Goal: Book appointment/travel/reservation

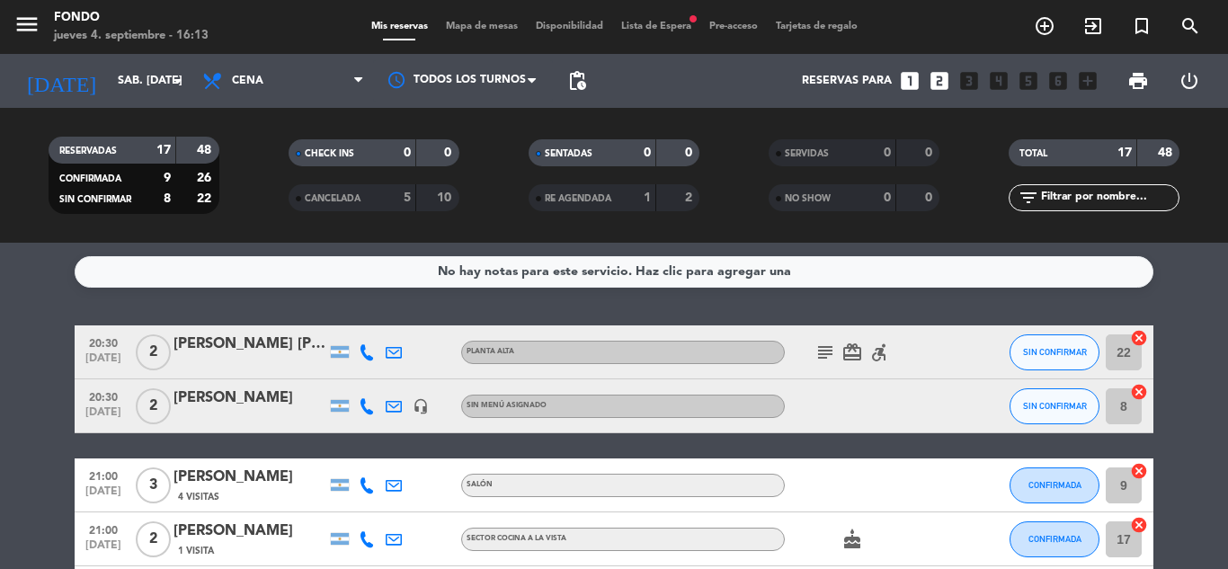
scroll to position [776, 0]
click at [159, 72] on input "sáb. [DATE]" at bounding box center [185, 81] width 152 height 31
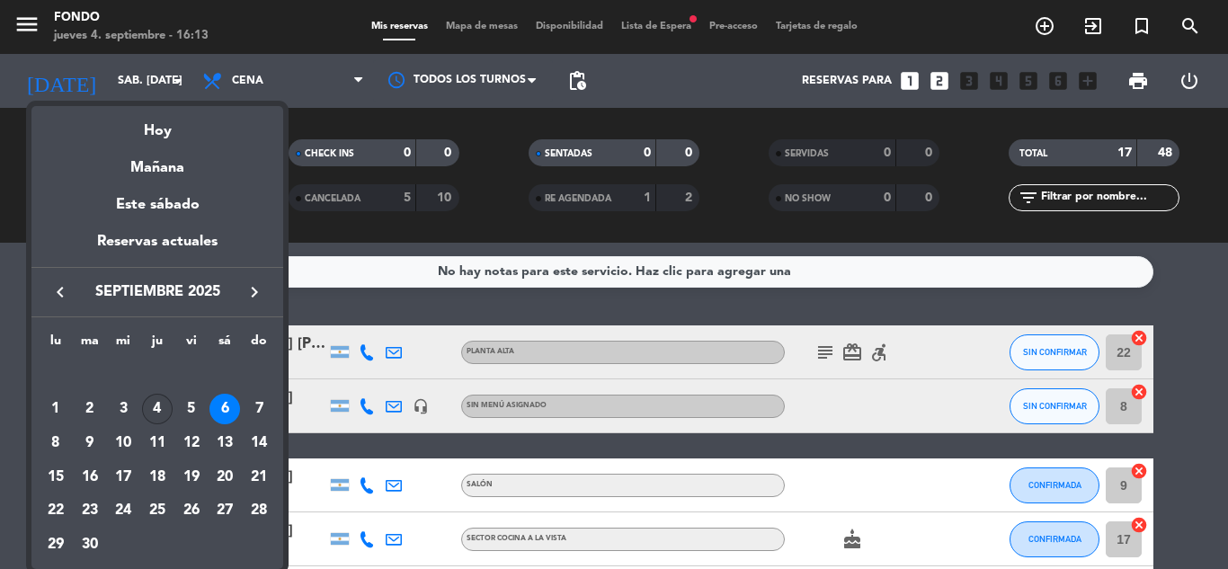
click at [162, 403] on div "4" at bounding box center [157, 409] width 31 height 31
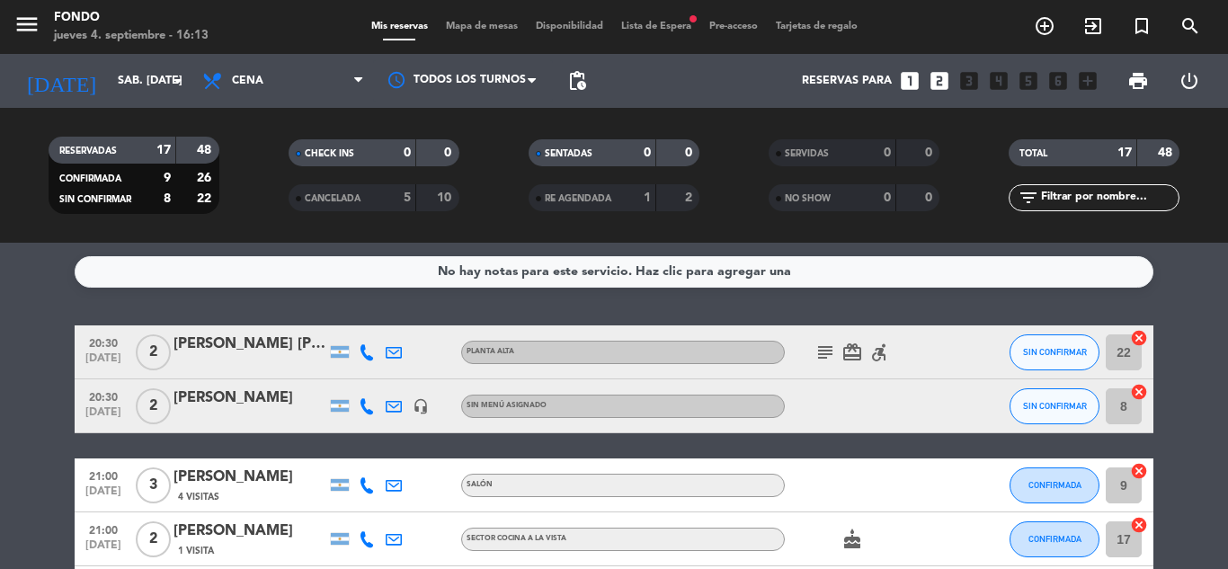
type input "[DEMOGRAPHIC_DATA] [DATE]"
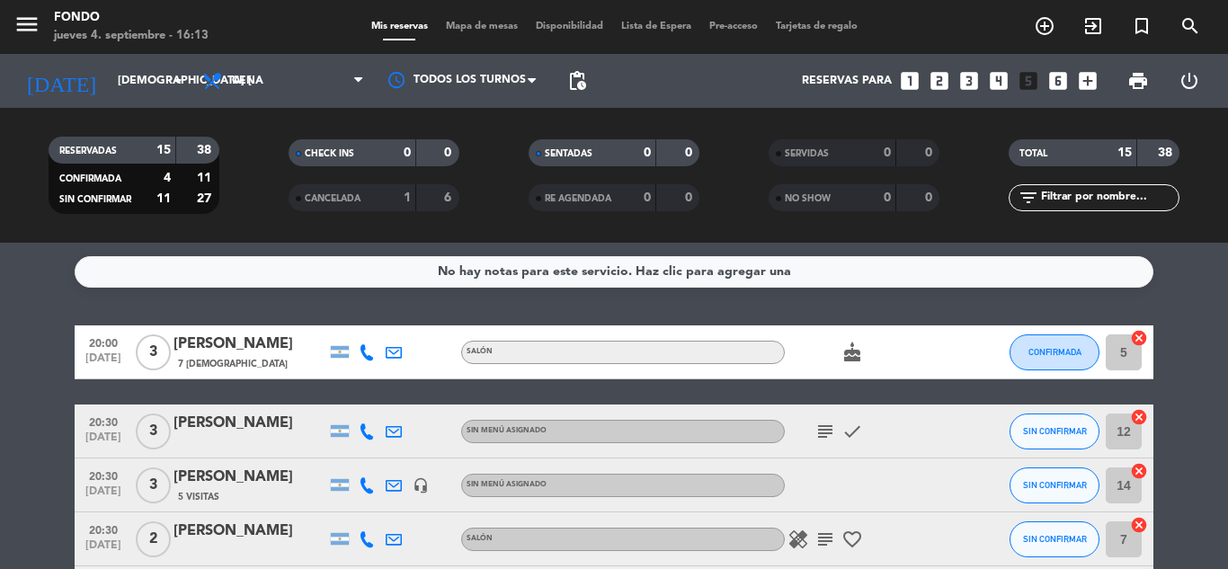
click at [1188, 275] on service-notes "No hay notas para este servicio. Haz clic para agregar una" at bounding box center [614, 271] width 1228 height 31
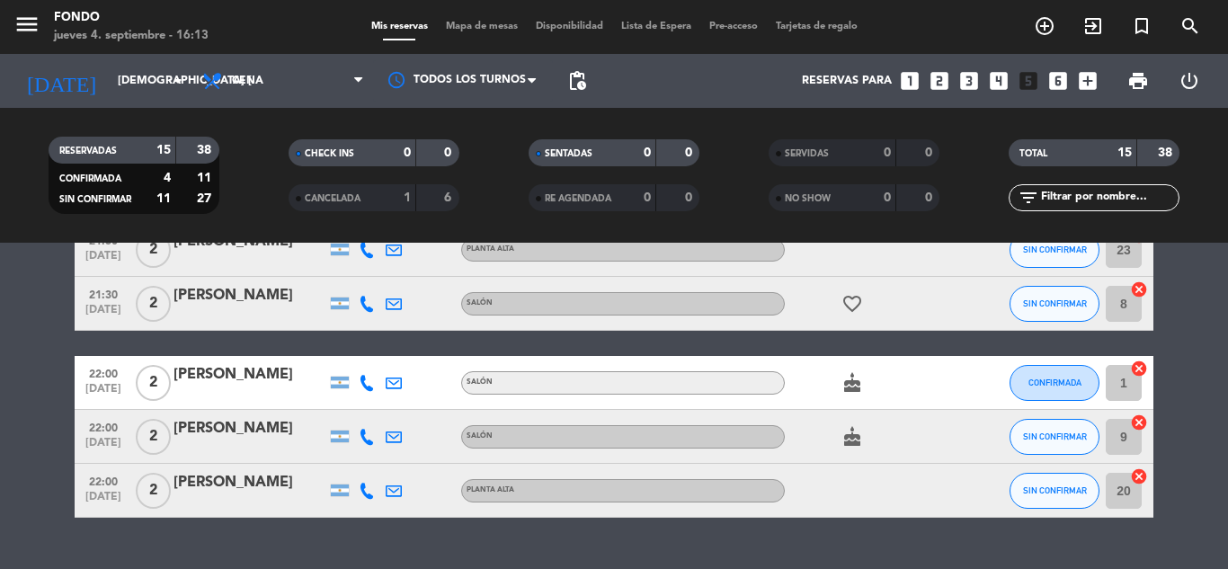
scroll to position [719, 0]
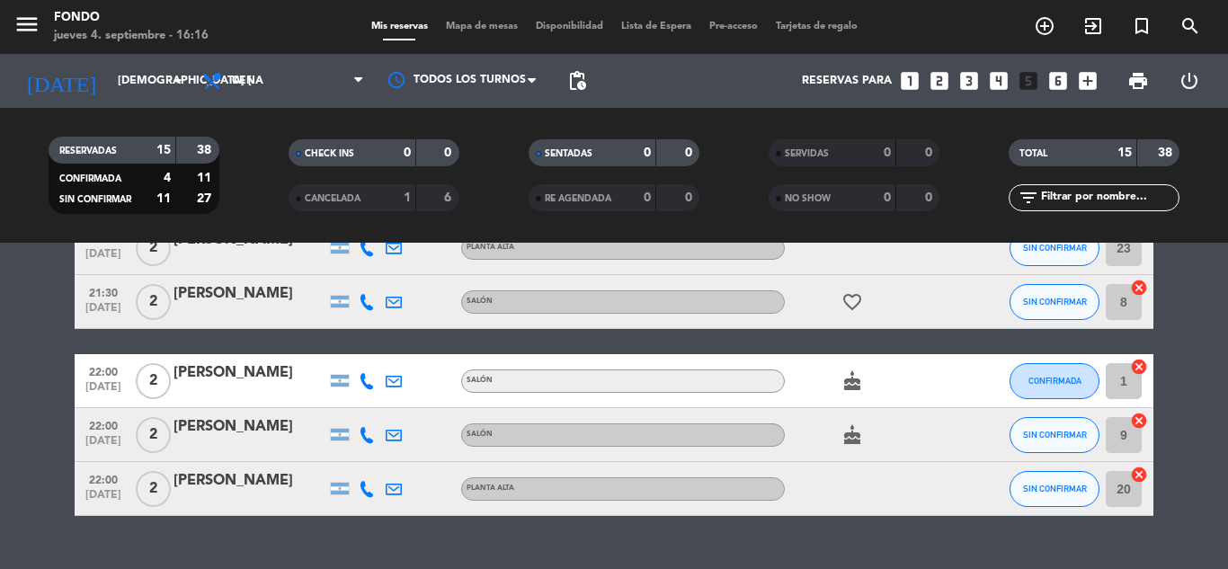
click at [945, 87] on icon "looks_two" at bounding box center [939, 80] width 23 height 23
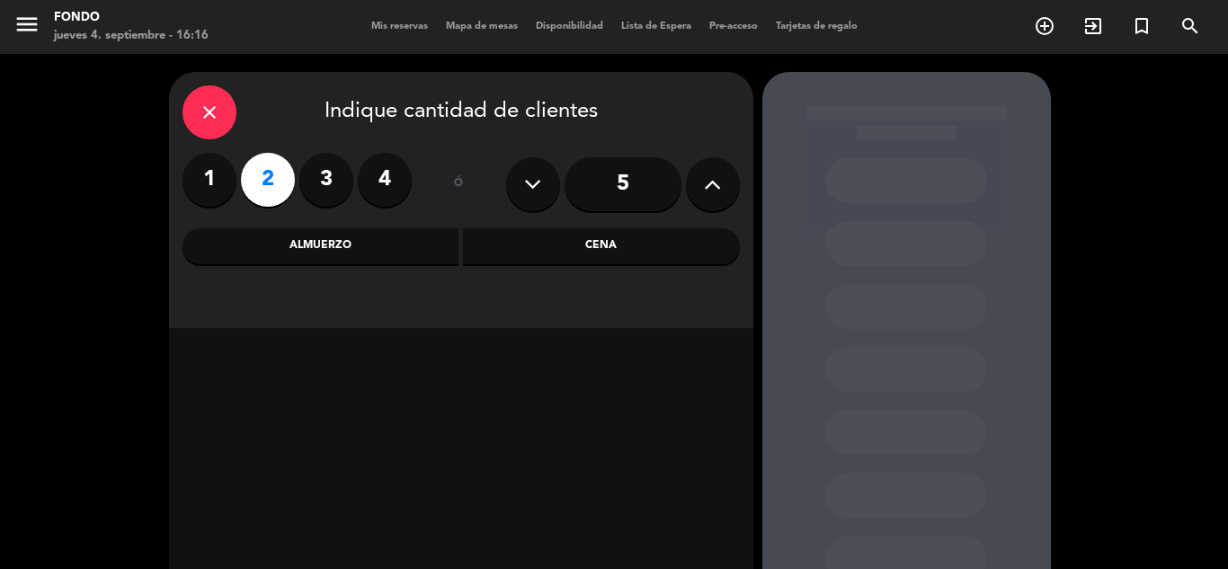
click at [578, 237] on div "Cena" at bounding box center [601, 246] width 277 height 36
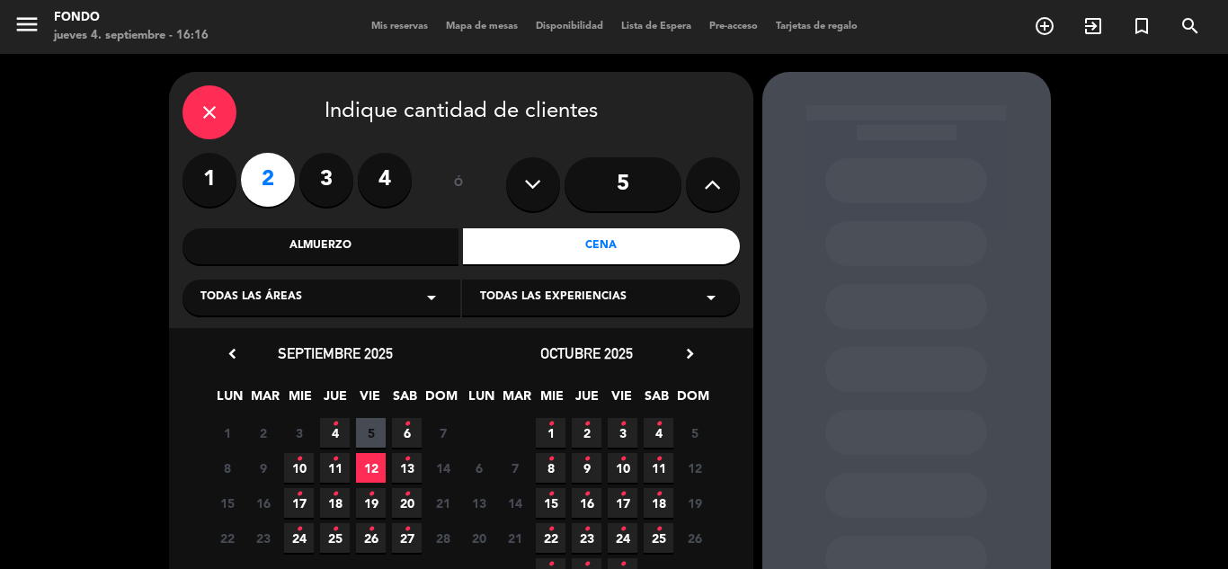
click at [345, 421] on span "4 •" at bounding box center [335, 433] width 30 height 30
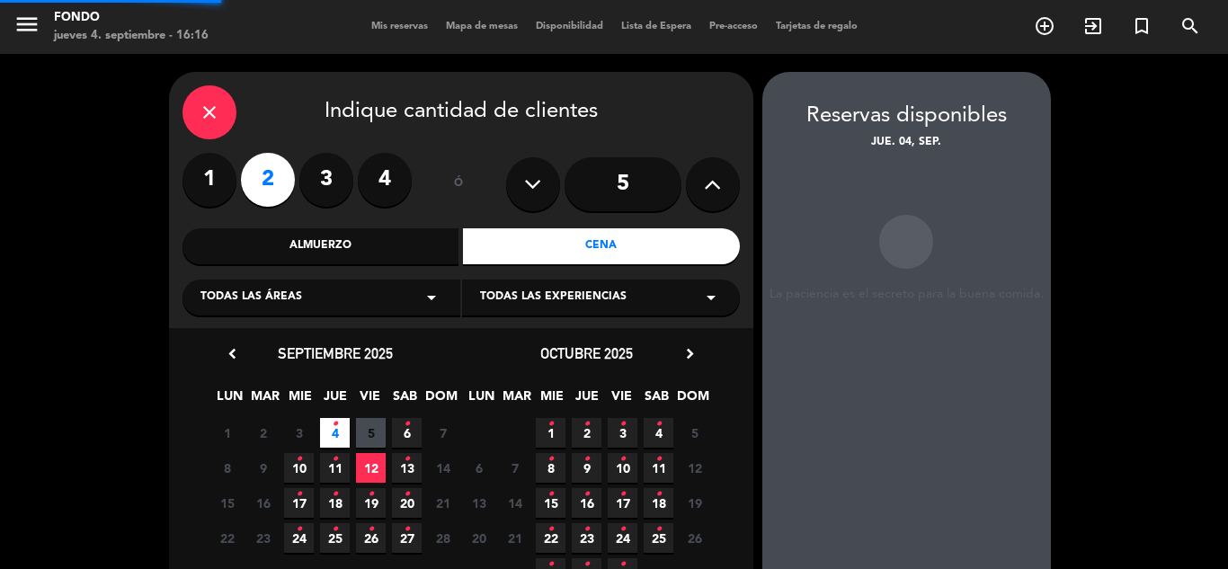
scroll to position [72, 0]
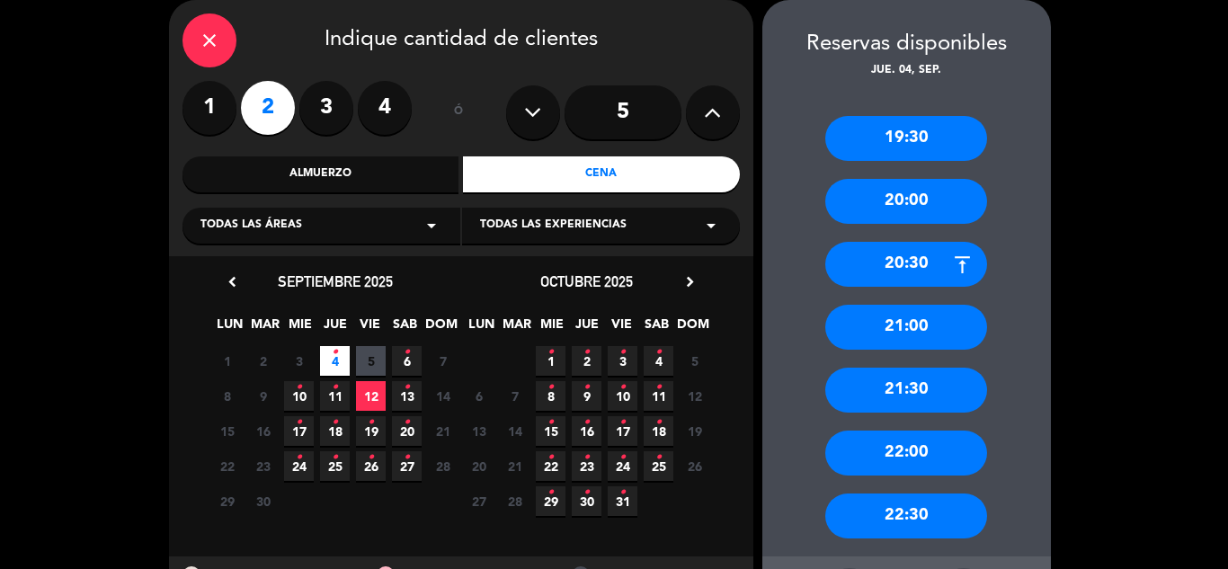
click at [927, 324] on div "21:00" at bounding box center [907, 327] width 162 height 45
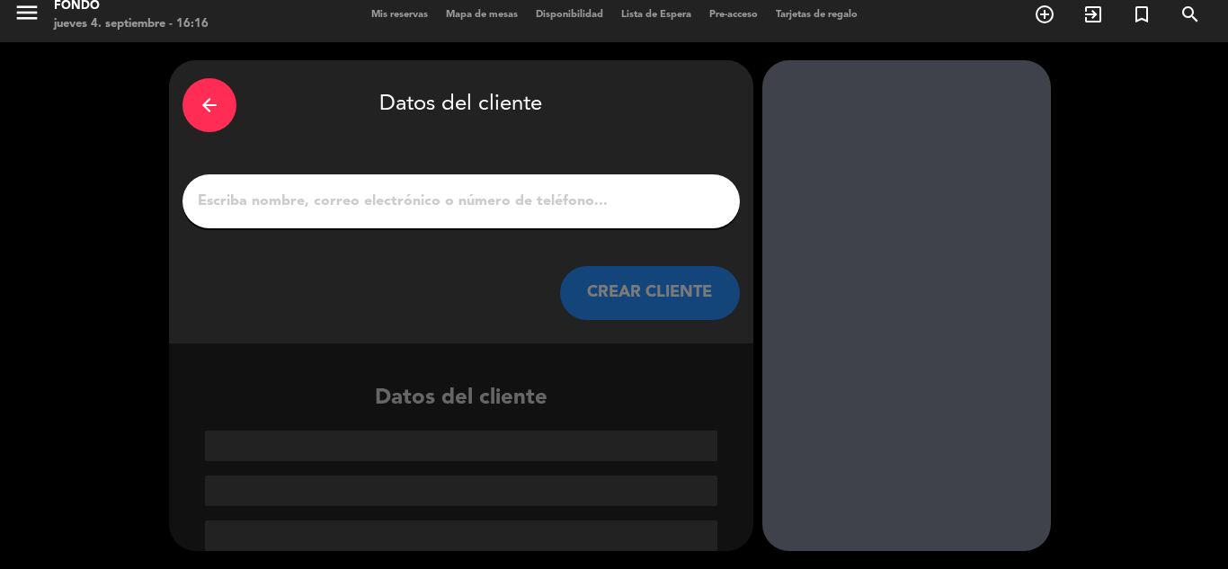
scroll to position [12, 0]
click at [568, 203] on input "Página Completa" at bounding box center [461, 201] width 531 height 25
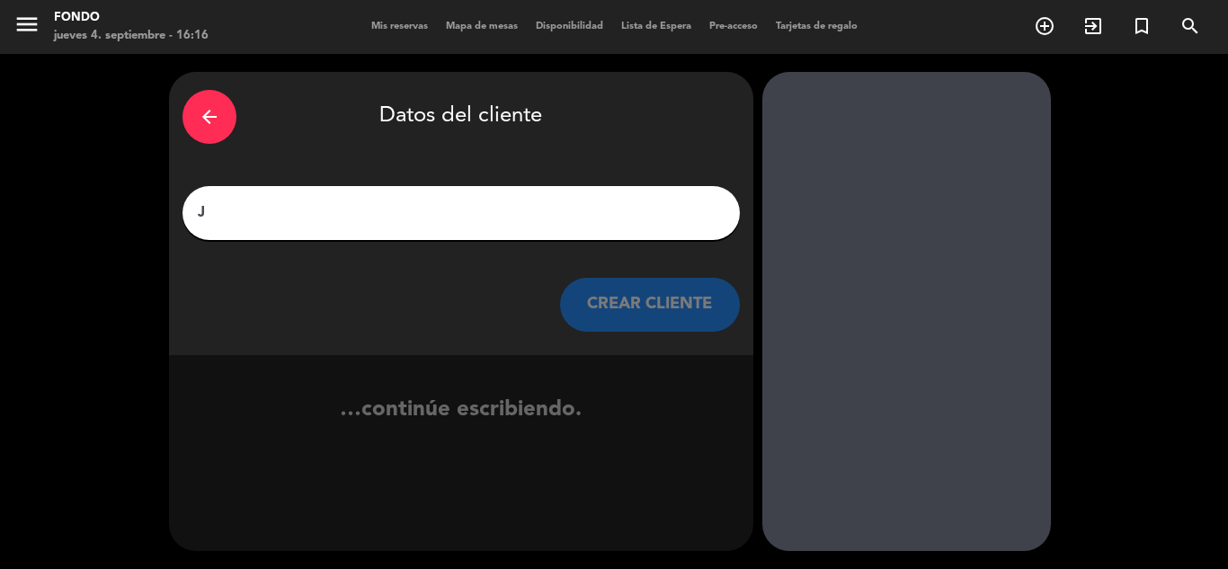
scroll to position [0, 0]
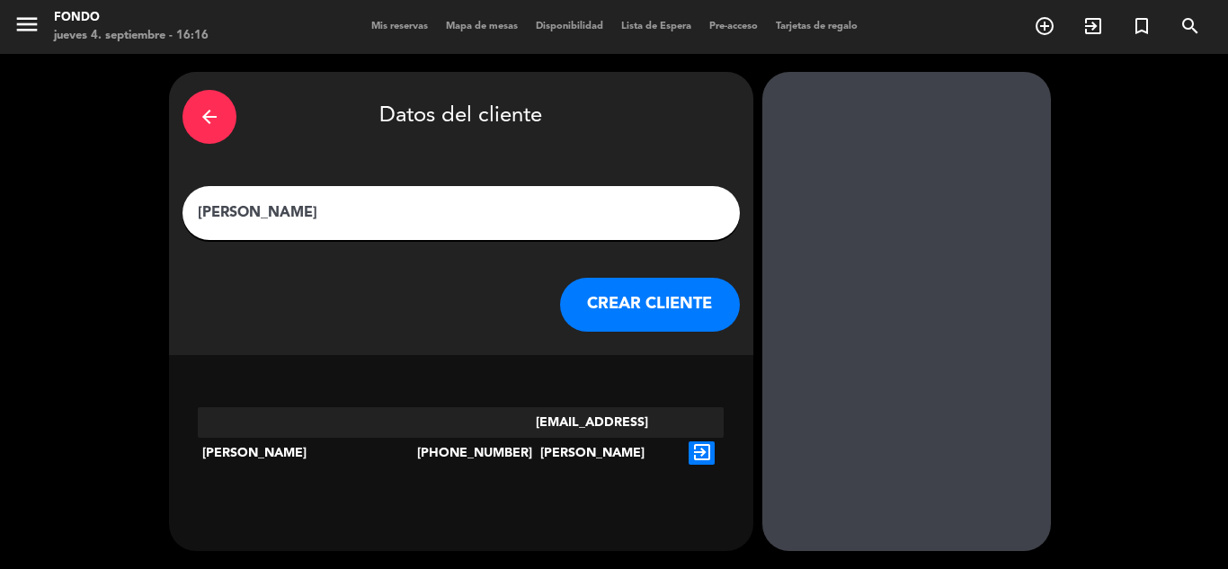
type input "[PERSON_NAME]"
click at [703, 442] on icon "exit_to_app" at bounding box center [702, 453] width 26 height 23
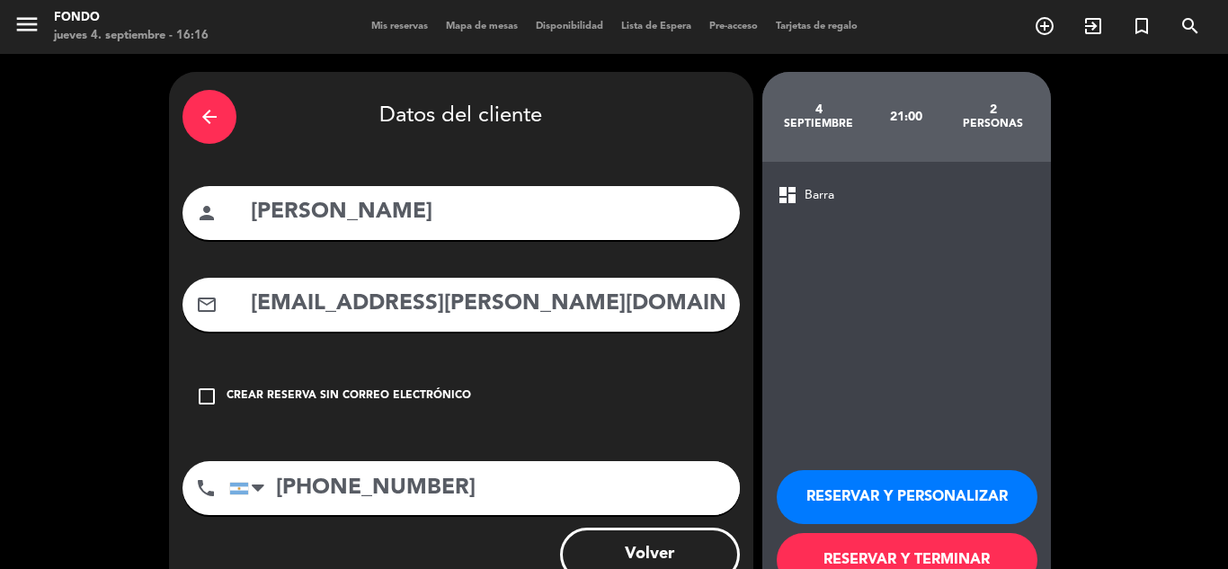
click at [847, 549] on button "RESERVAR Y TERMINAR" at bounding box center [907, 560] width 261 height 54
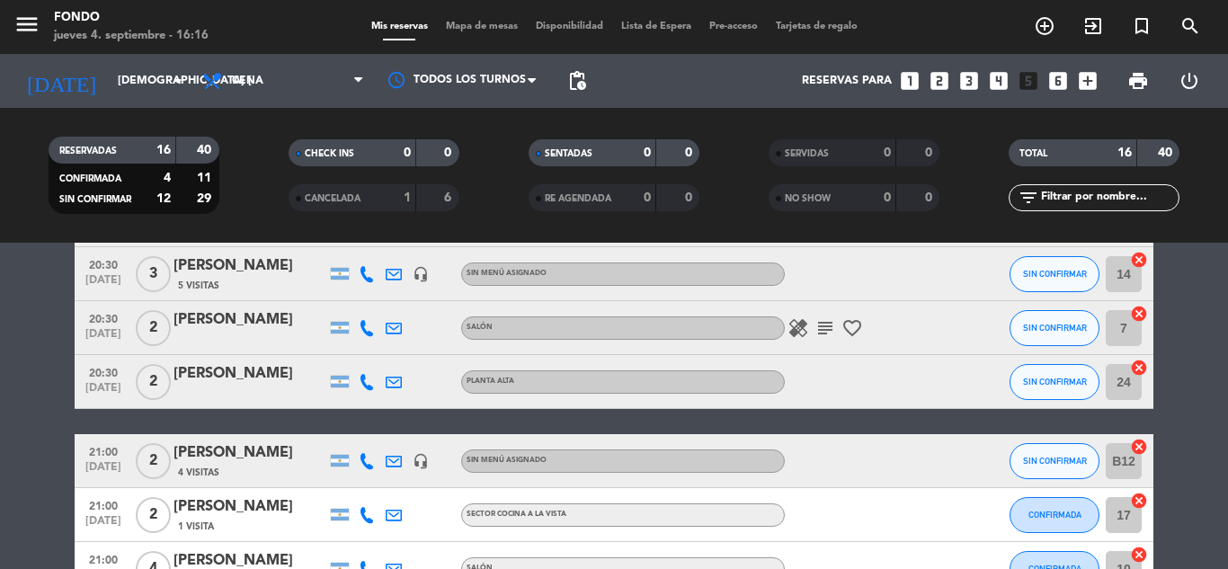
scroll to position [235, 0]
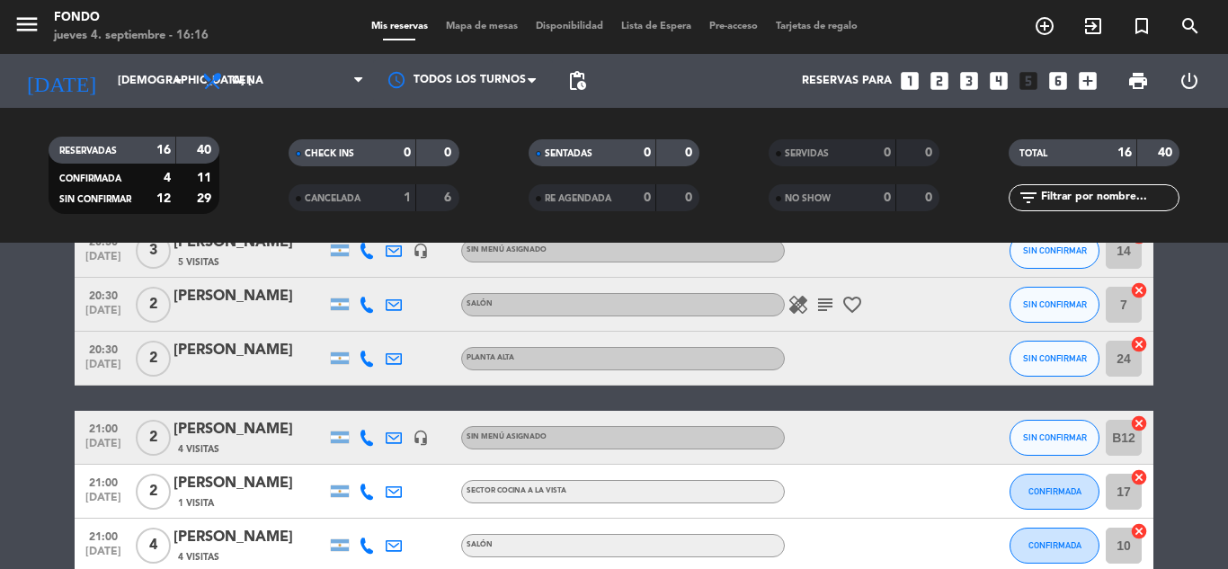
click at [260, 444] on div "4 Visitas" at bounding box center [250, 449] width 153 height 15
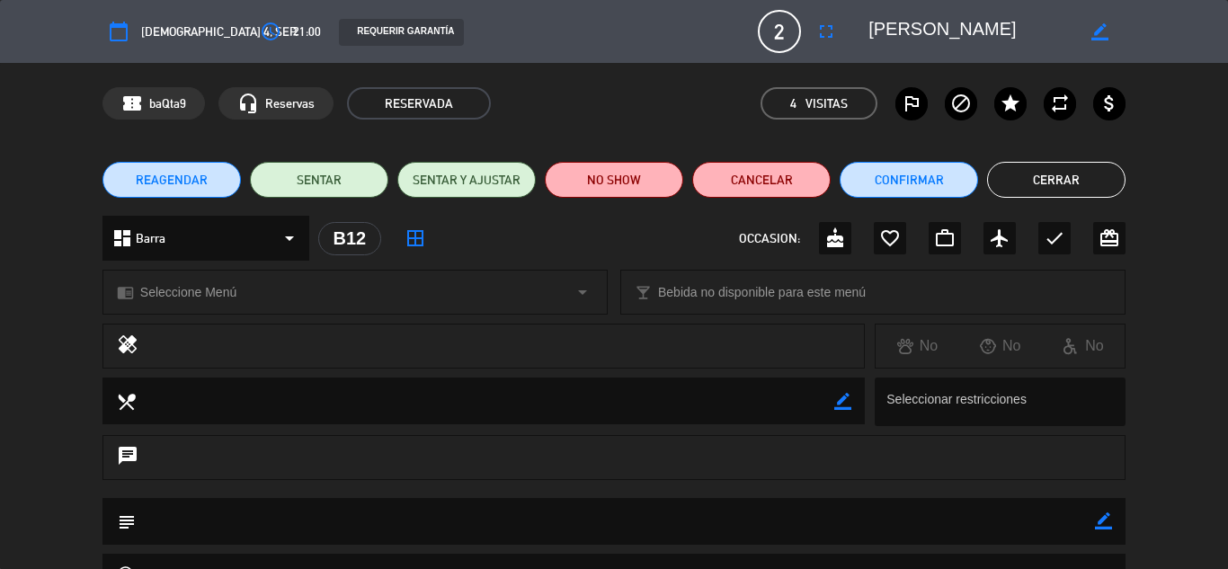
click at [1103, 522] on icon "border_color" at bounding box center [1103, 521] width 17 height 17
click at [1034, 516] on textarea at bounding box center [615, 521] width 959 height 46
type textarea "no va a barra"
click at [1106, 521] on icon at bounding box center [1103, 521] width 17 height 17
click at [933, 180] on button "Confirmar" at bounding box center [909, 180] width 138 height 36
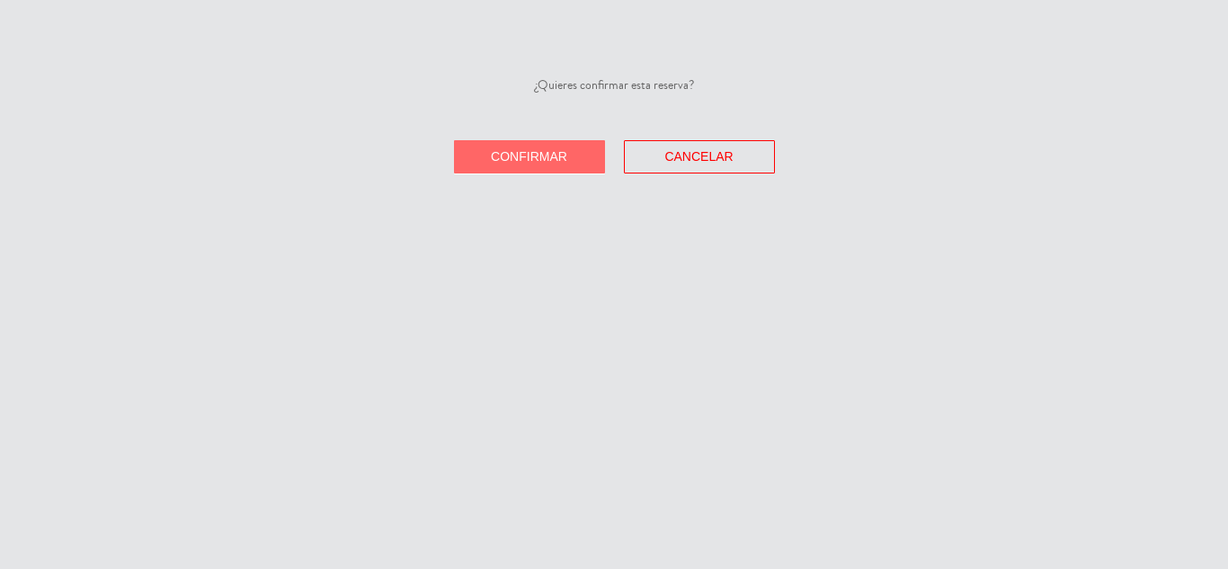
click at [520, 149] on span "Confirmar" at bounding box center [529, 156] width 76 height 14
